Goal: Transaction & Acquisition: Purchase product/service

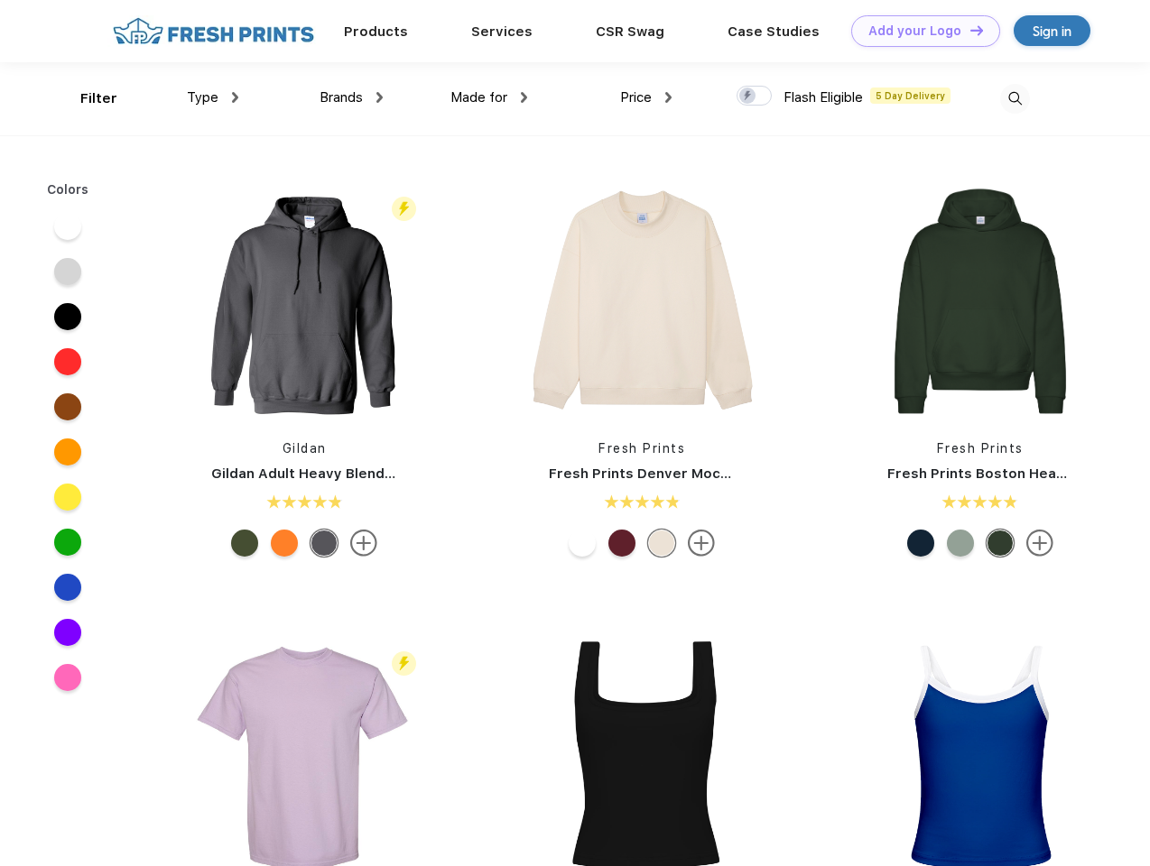
click at [919, 31] on link "Add your Logo Design Tool" at bounding box center [925, 31] width 149 height 32
click at [0, 0] on div "Design Tool" at bounding box center [0, 0] width 0 height 0
click at [968, 30] on link "Add your Logo Design Tool" at bounding box center [925, 31] width 149 height 32
click at [87, 98] on div "Filter" at bounding box center [98, 98] width 37 height 21
click at [213, 97] on span "Type" at bounding box center [203, 97] width 32 height 16
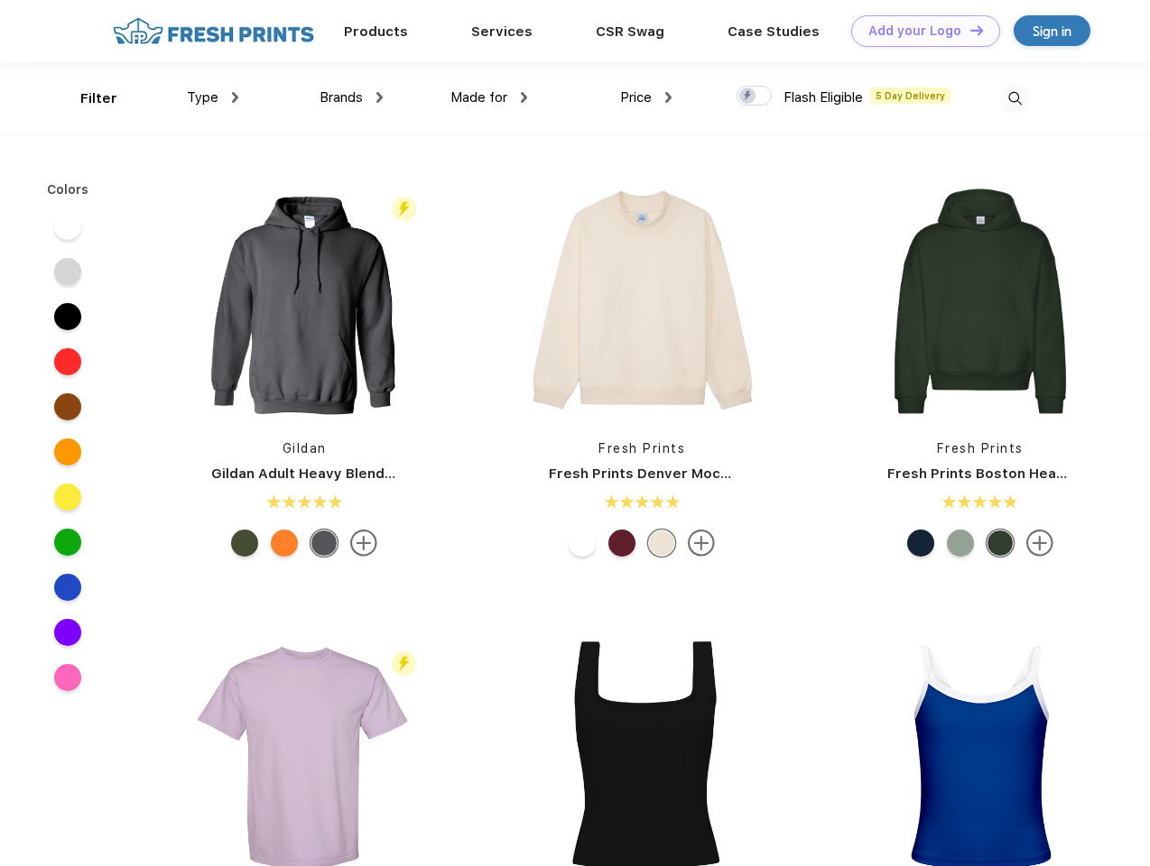
click at [351, 97] on span "Brands" at bounding box center [341, 97] width 43 height 16
click at [489, 97] on span "Made for" at bounding box center [478, 97] width 57 height 16
click at [646, 97] on span "Price" at bounding box center [636, 97] width 32 height 16
click at [755, 97] on div at bounding box center [754, 96] width 35 height 20
click at [748, 97] on input "checkbox" at bounding box center [743, 91] width 12 height 12
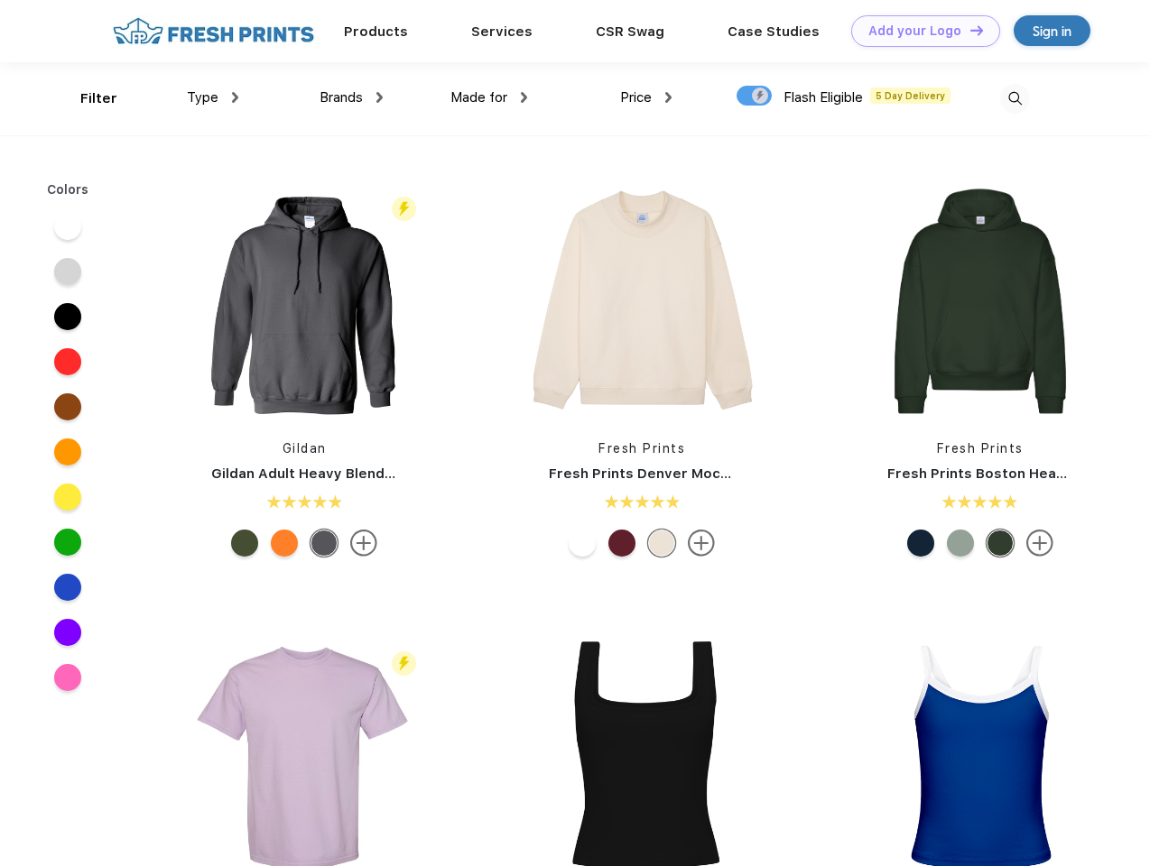
click at [1015, 98] on img at bounding box center [1015, 99] width 30 height 30
